Goal: Task Accomplishment & Management: Check status

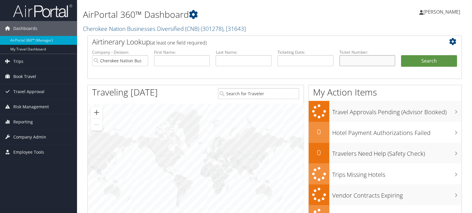
click at [366, 61] on input "text" at bounding box center [367, 60] width 56 height 11
paste input "89008977817874"
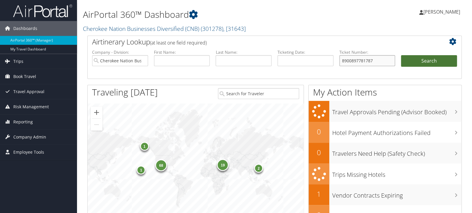
type input "8900897781787"
click at [401, 55] on button "Search" at bounding box center [429, 61] width 56 height 12
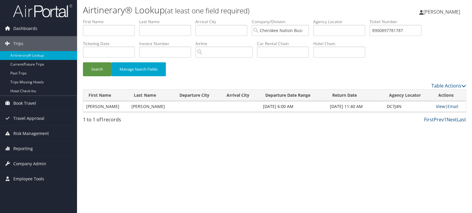
click at [436, 106] on link "View" at bounding box center [440, 106] width 9 height 6
click at [421, 31] on input "8900897781787" at bounding box center [396, 30] width 52 height 11
paste input "0017311379691"
click at [105, 64] on button "Search" at bounding box center [97, 69] width 28 height 14
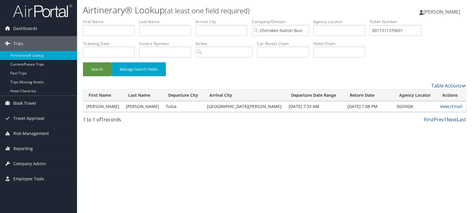
click at [440, 108] on link "View" at bounding box center [444, 106] width 9 height 6
click at [421, 30] on input "0017311379691" at bounding box center [396, 30] width 52 height 11
paste input "89008978918322"
type input "8900897891832"
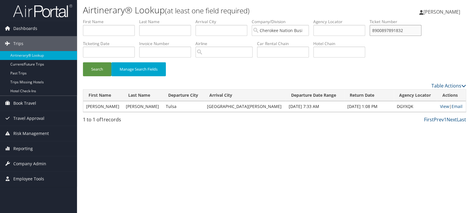
click at [83, 62] on button "Search" at bounding box center [97, 69] width 28 height 14
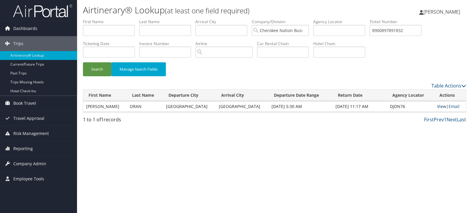
click at [438, 105] on link "View" at bounding box center [441, 106] width 9 height 6
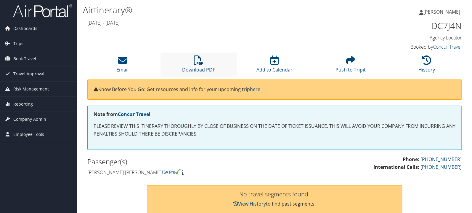
click at [200, 68] on link "Download PDF" at bounding box center [198, 66] width 33 height 14
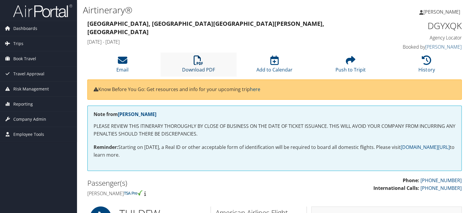
click at [197, 64] on icon at bounding box center [198, 59] width 9 height 9
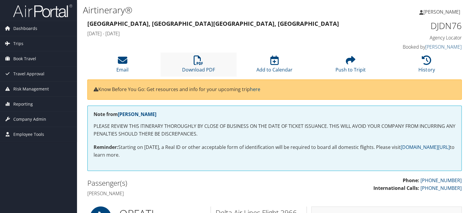
click at [194, 66] on li "Download PDF" at bounding box center [198, 64] width 76 height 24
